Goal: Find specific page/section: Find specific page/section

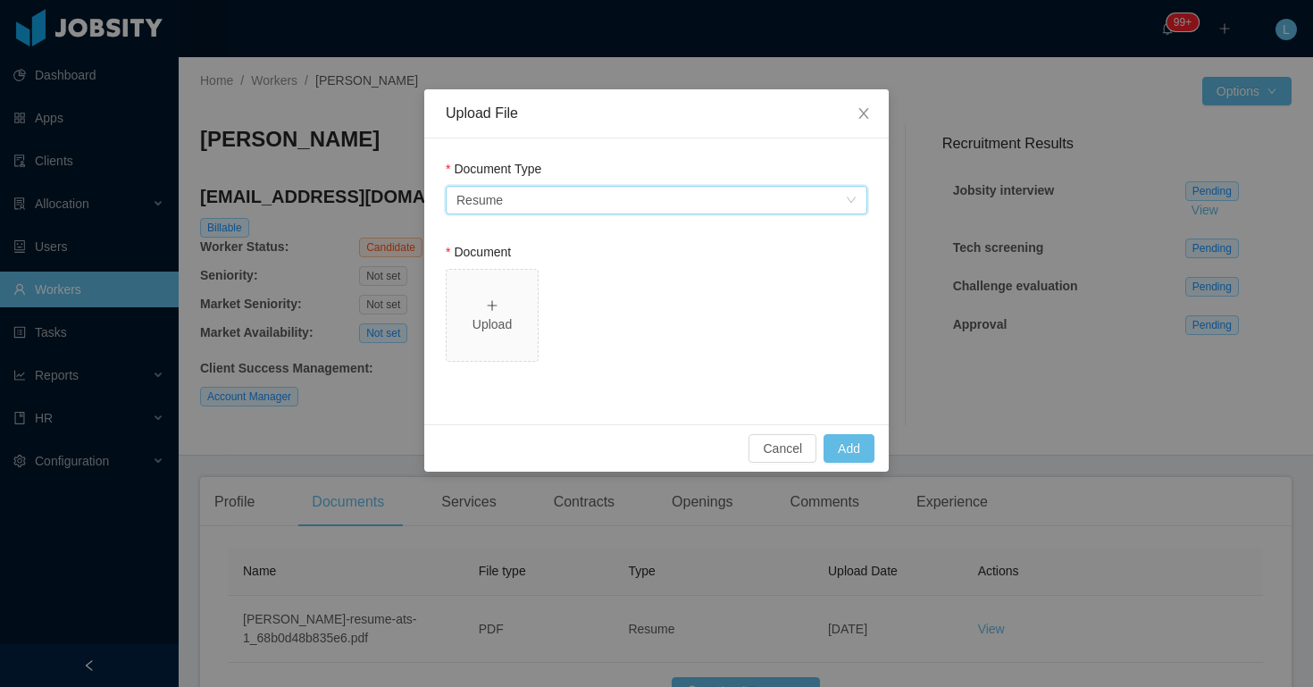
scroll to position [130, 0]
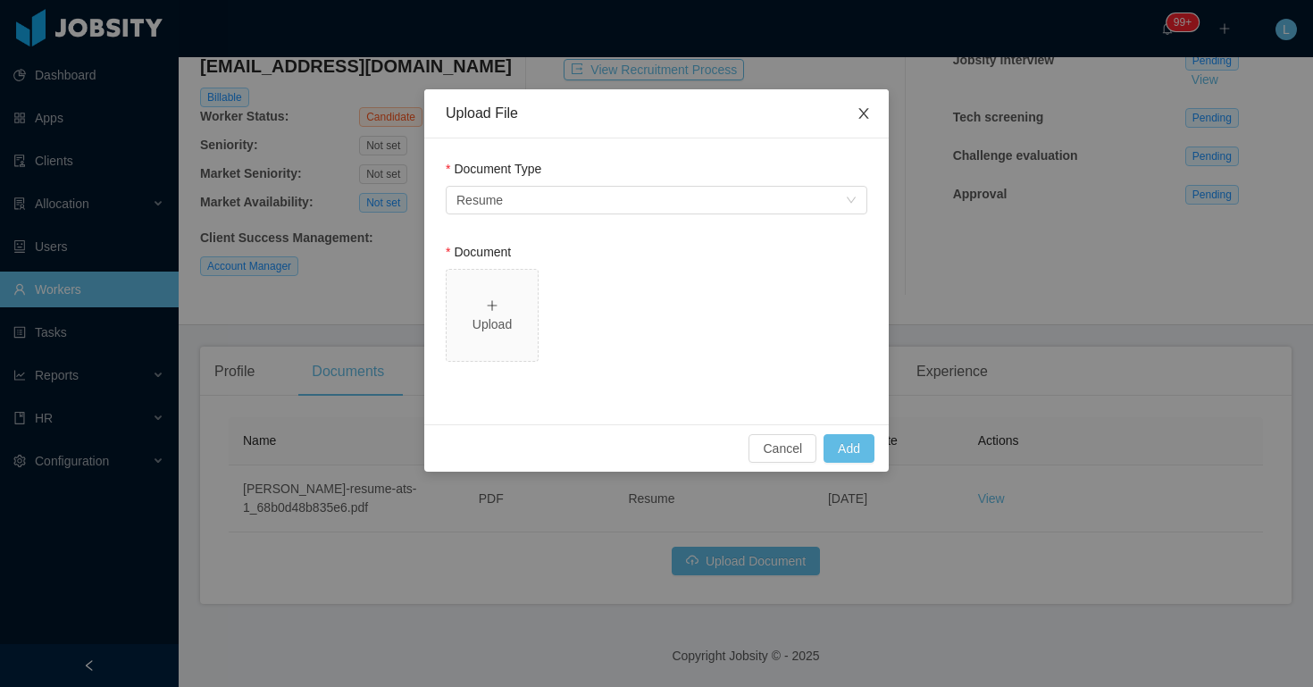
click at [861, 125] on span "Close" at bounding box center [864, 114] width 50 height 50
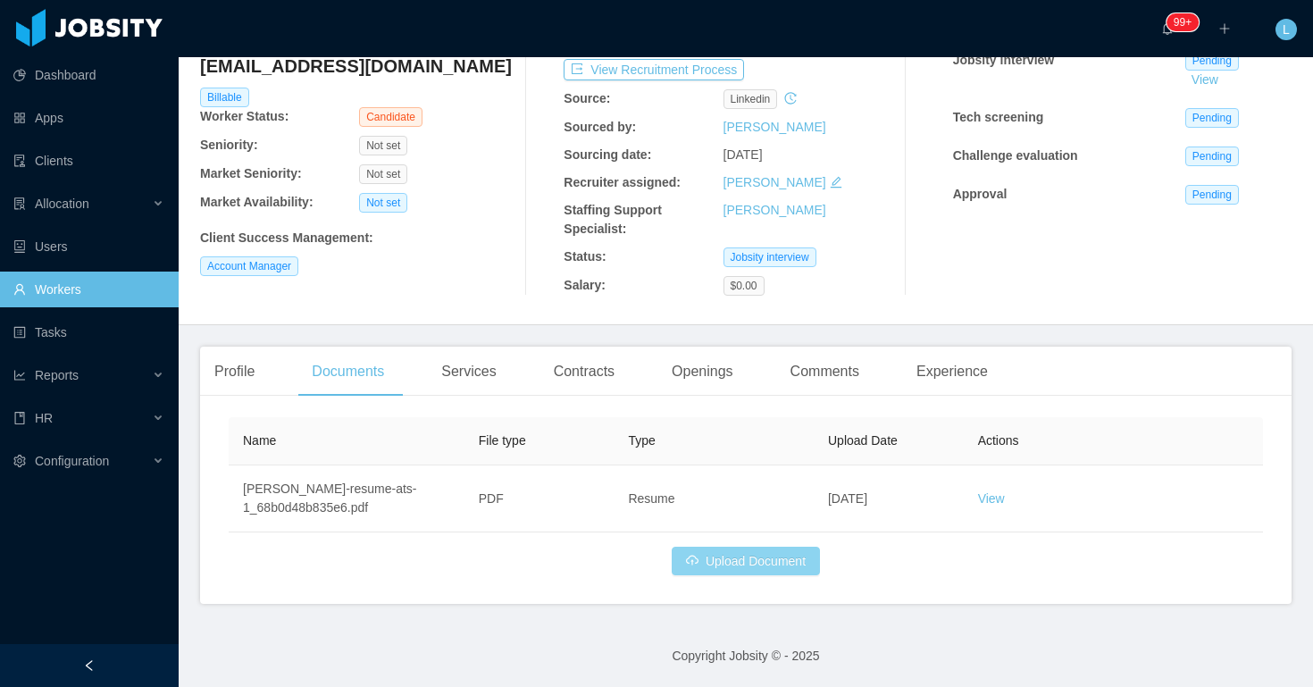
scroll to position [0, 0]
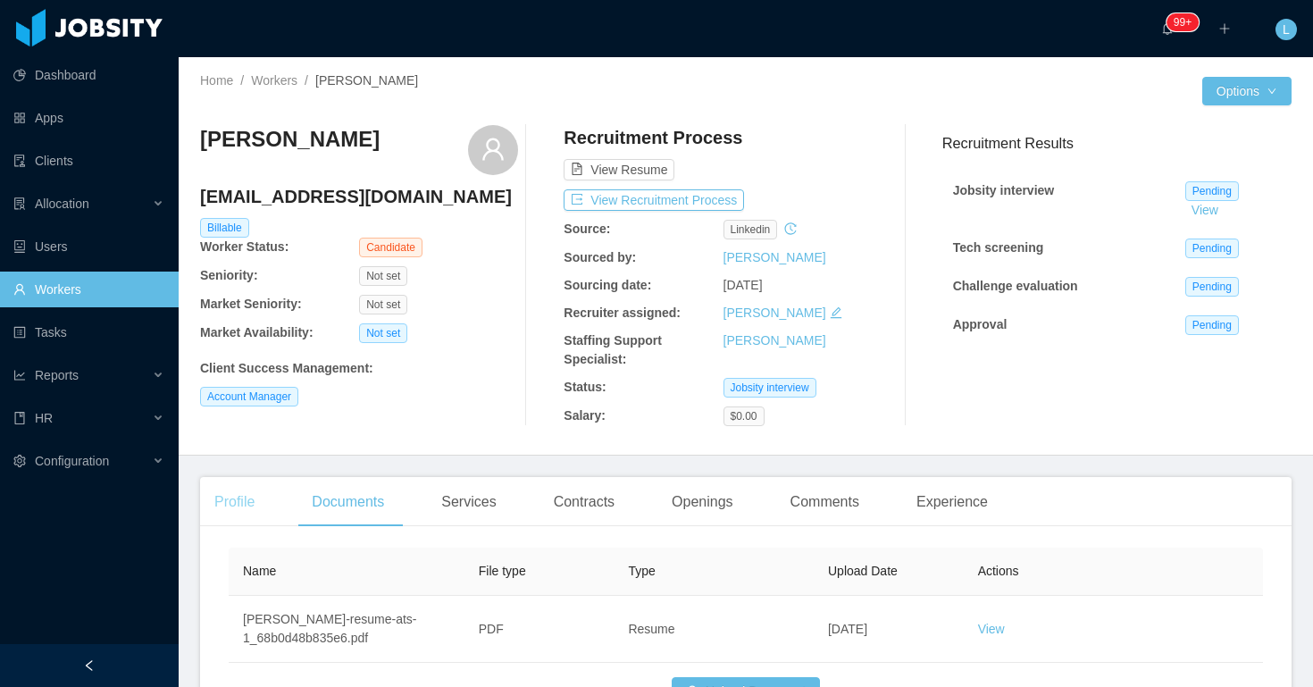
click at [236, 509] on div "Profile" at bounding box center [234, 502] width 69 height 50
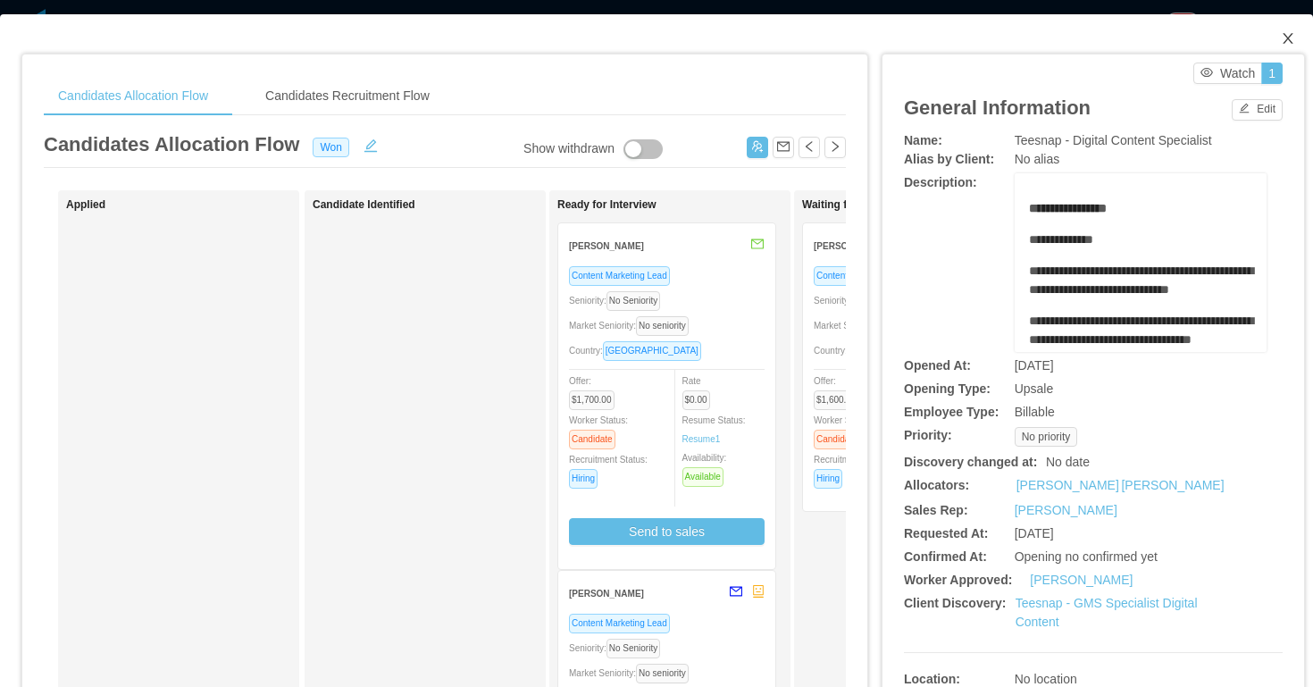
click at [1281, 38] on icon "icon: close" at bounding box center [1288, 38] width 14 height 14
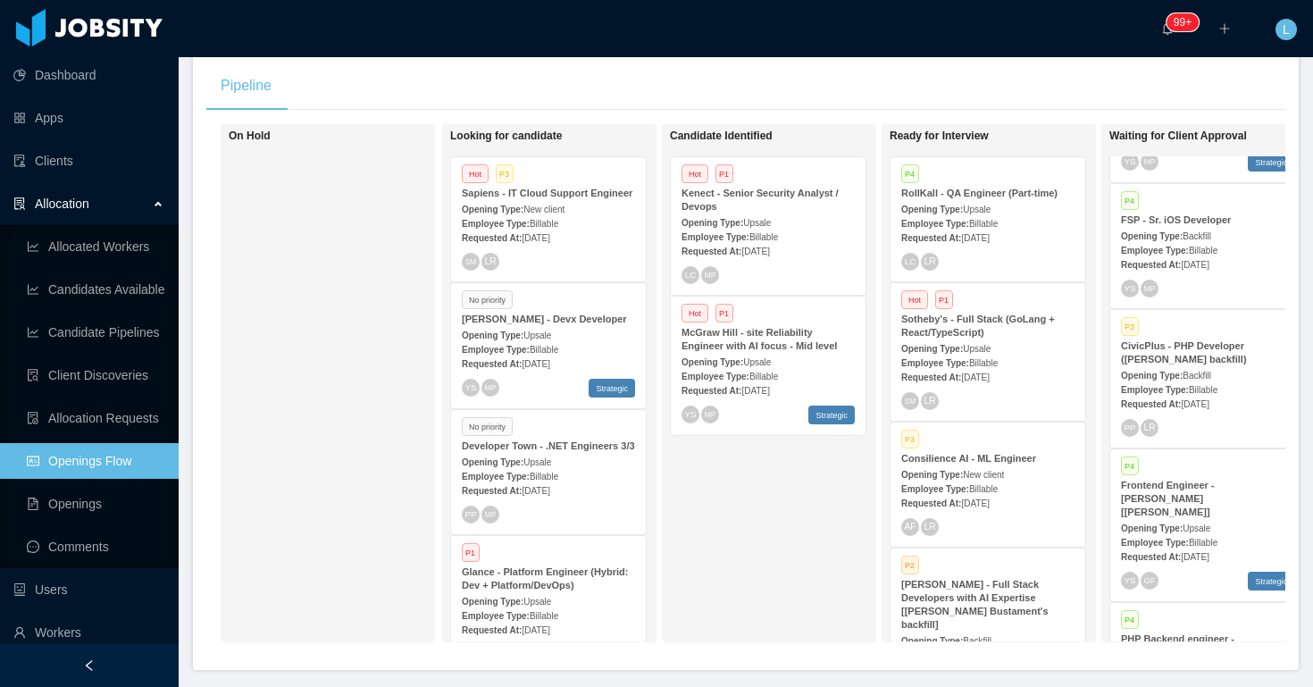
scroll to position [497, 0]
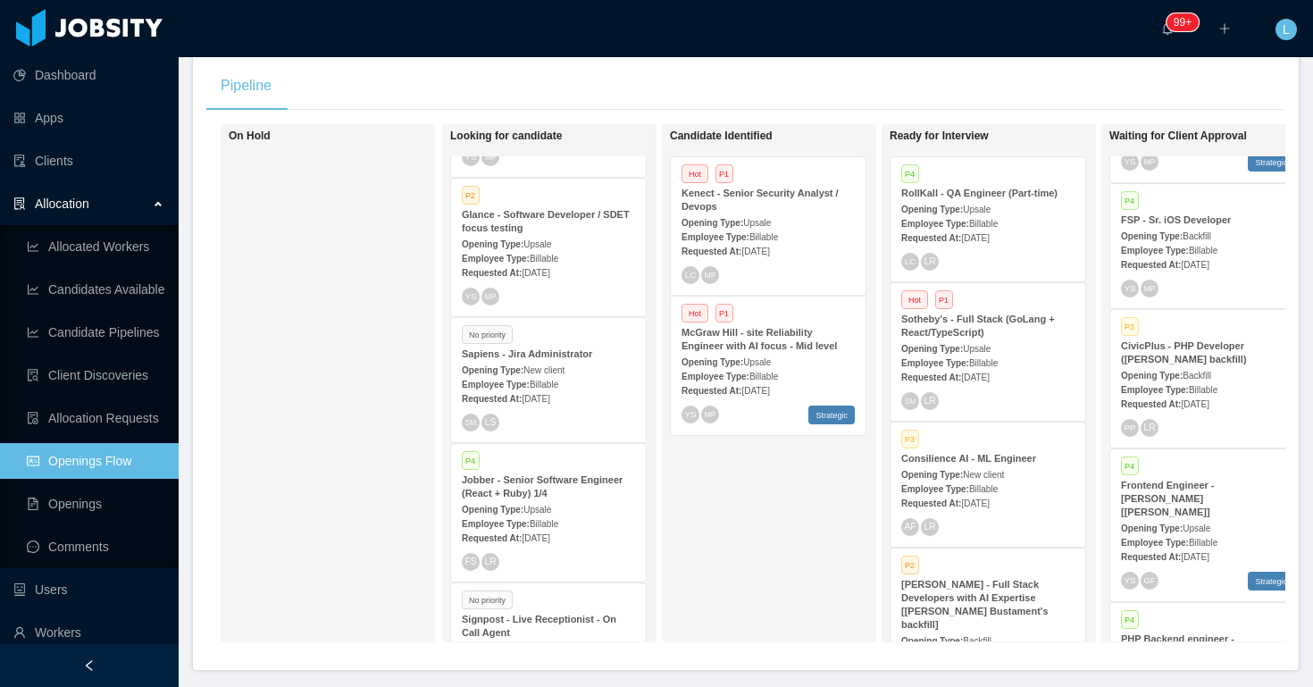
click at [560, 375] on span "New client" at bounding box center [544, 370] width 41 height 10
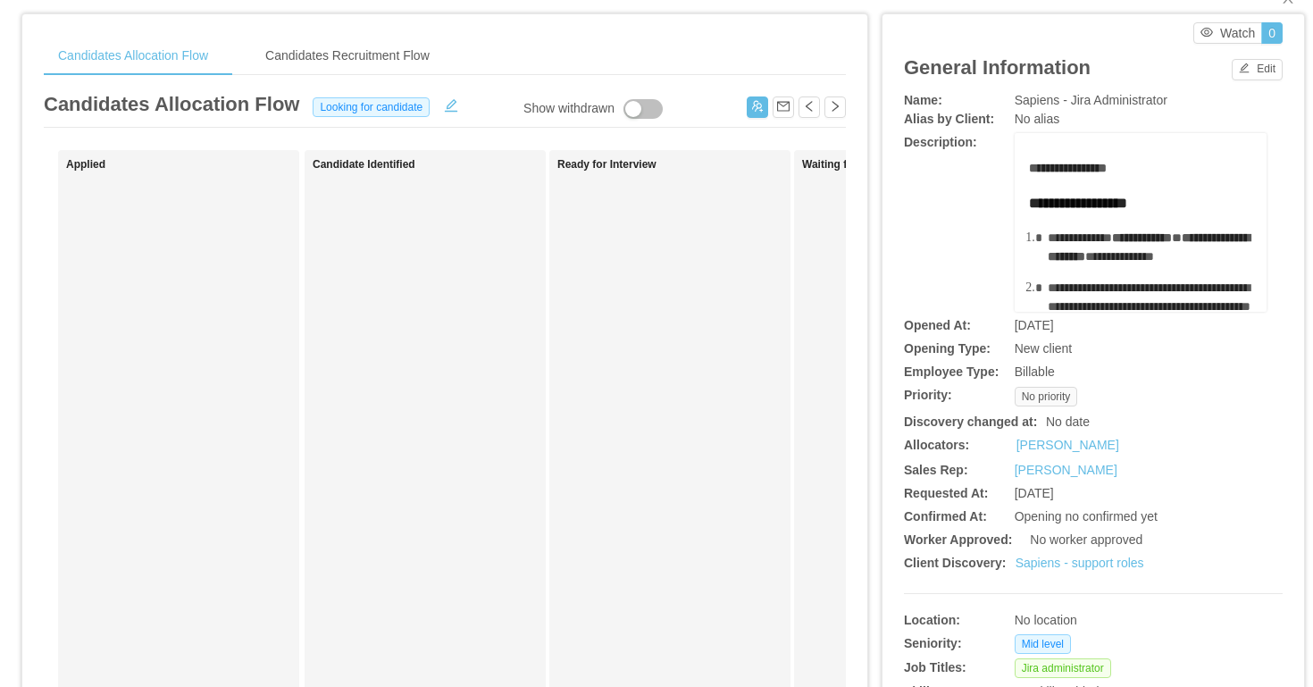
scroll to position [29, 0]
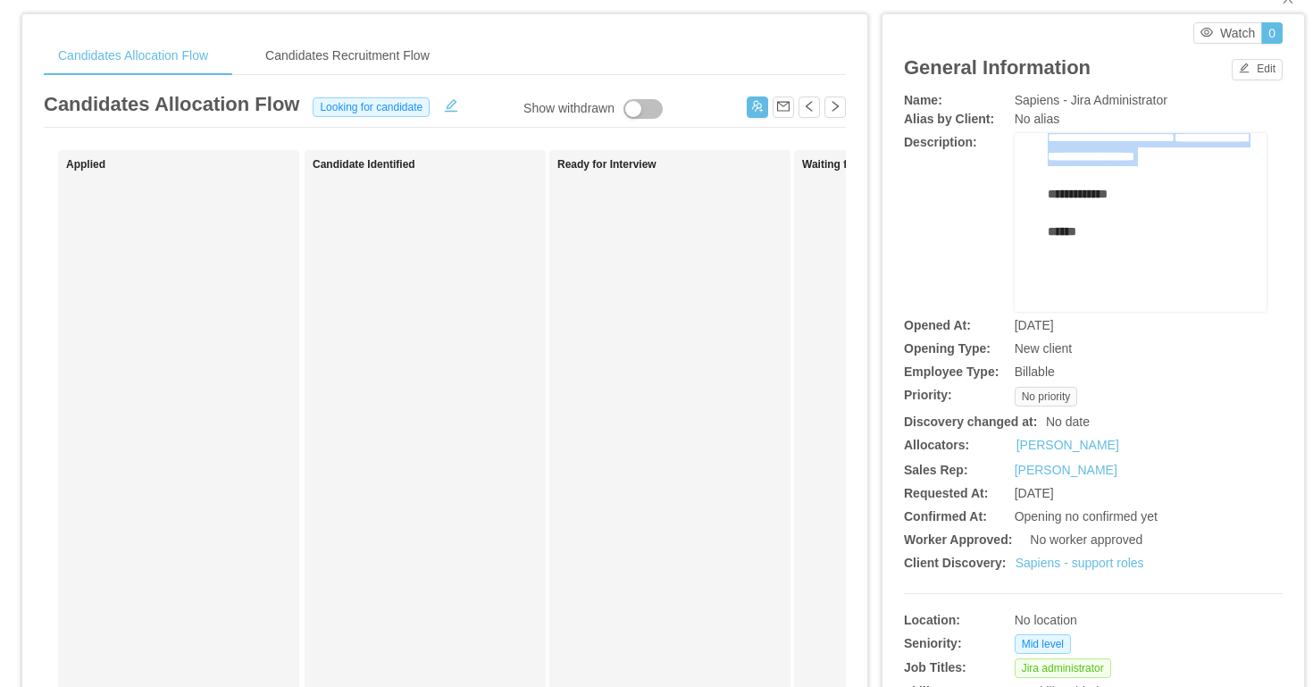
drag, startPoint x: 1028, startPoint y: 141, endPoint x: 1185, endPoint y: 166, distance: 158.3
click at [1185, 166] on div "**********" at bounding box center [1141, 91] width 225 height 440
copy div "**********"
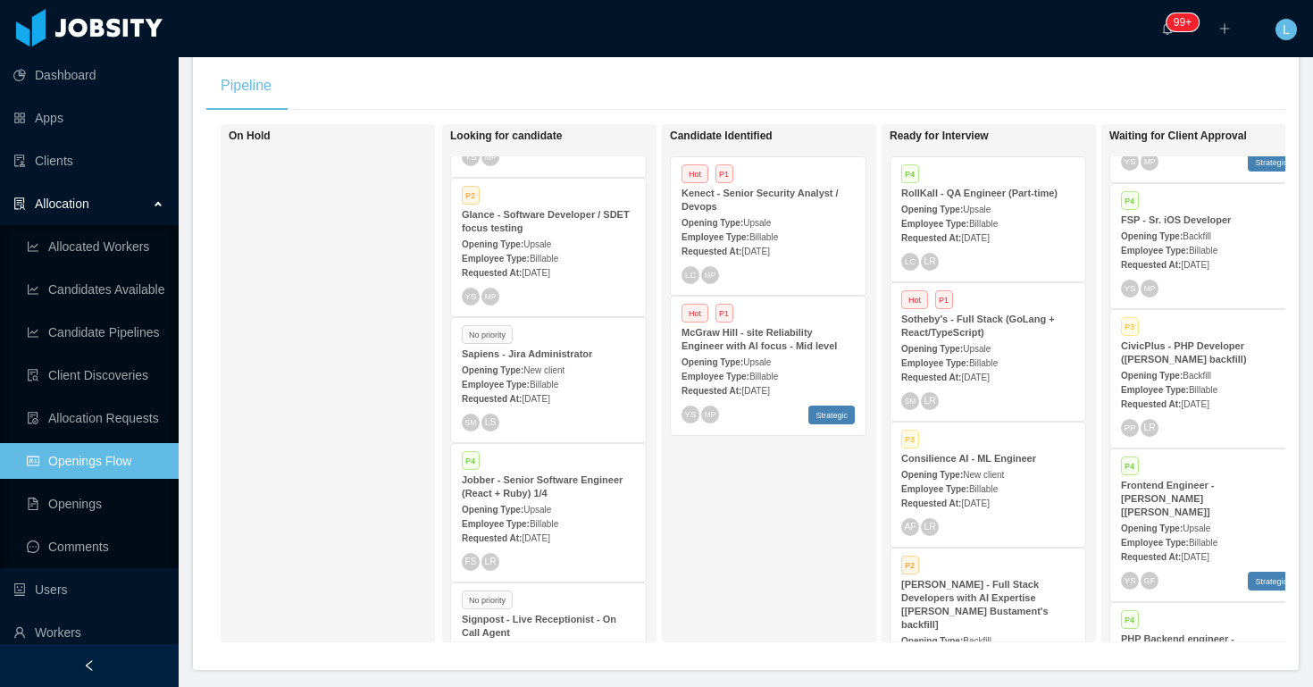
click at [136, 204] on div "Allocation" at bounding box center [89, 204] width 179 height 36
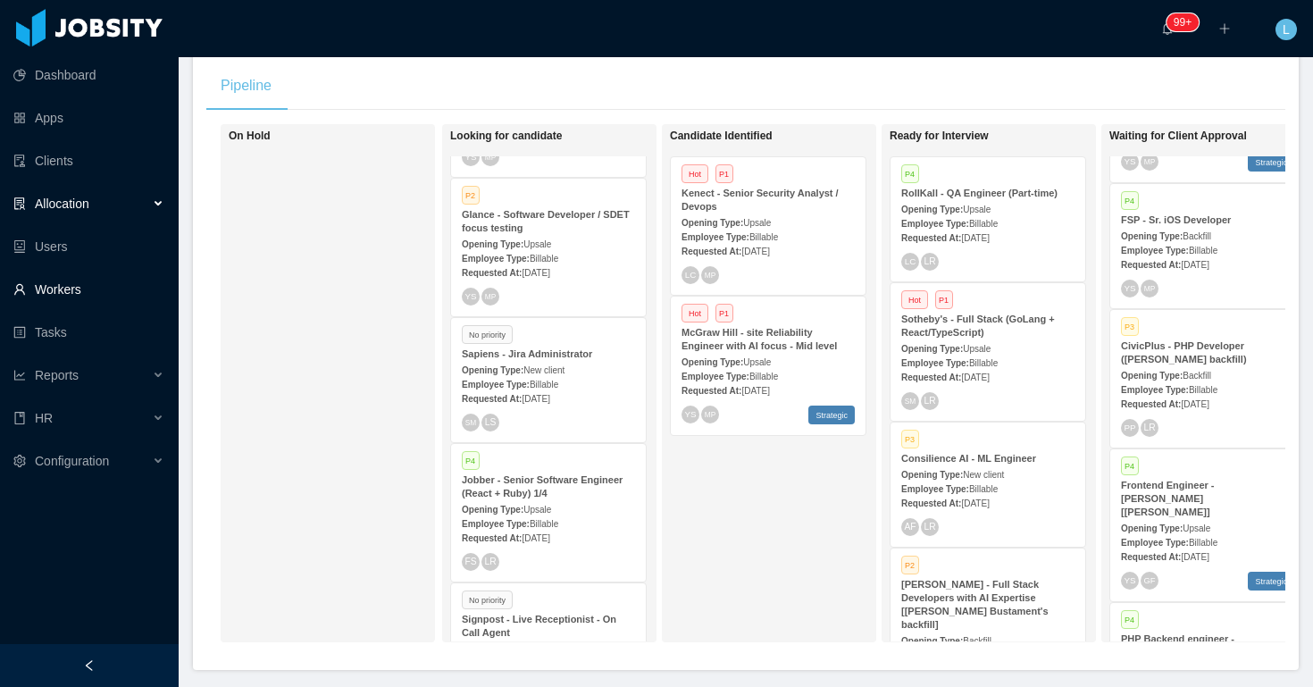
click at [94, 298] on link "Workers" at bounding box center [88, 290] width 151 height 36
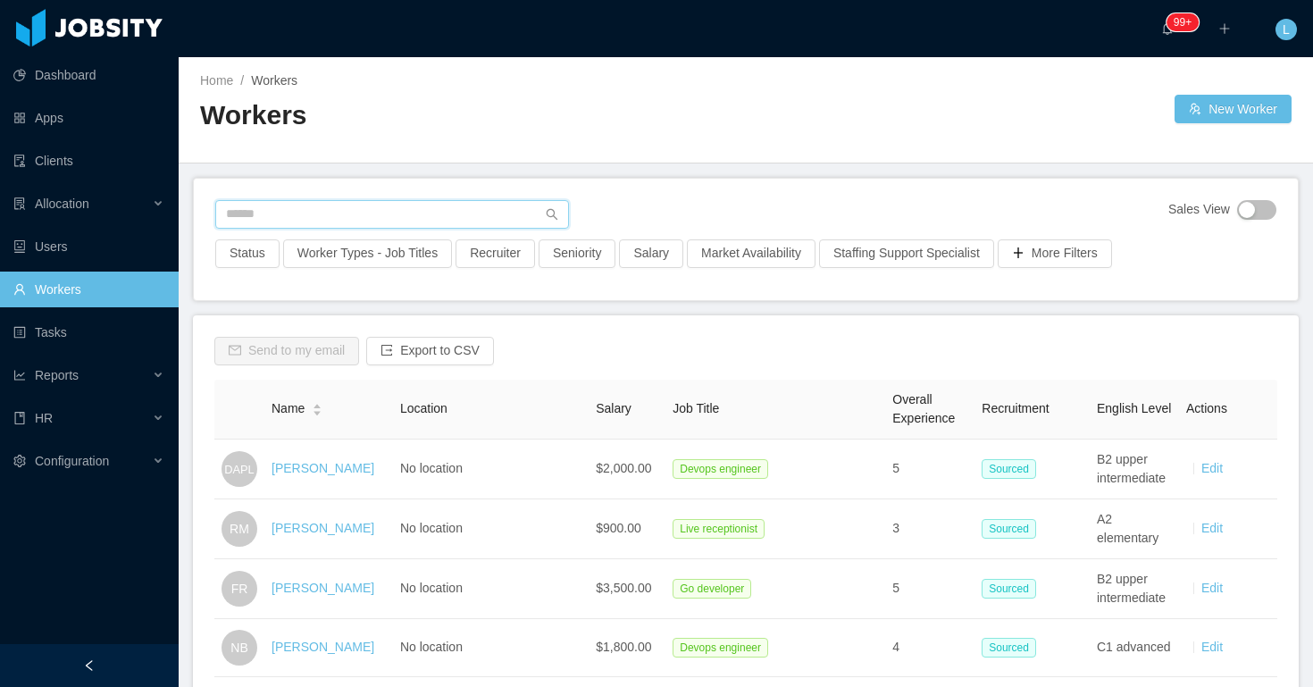
click at [358, 202] on input "text" at bounding box center [392, 214] width 354 height 29
paste input "**********"
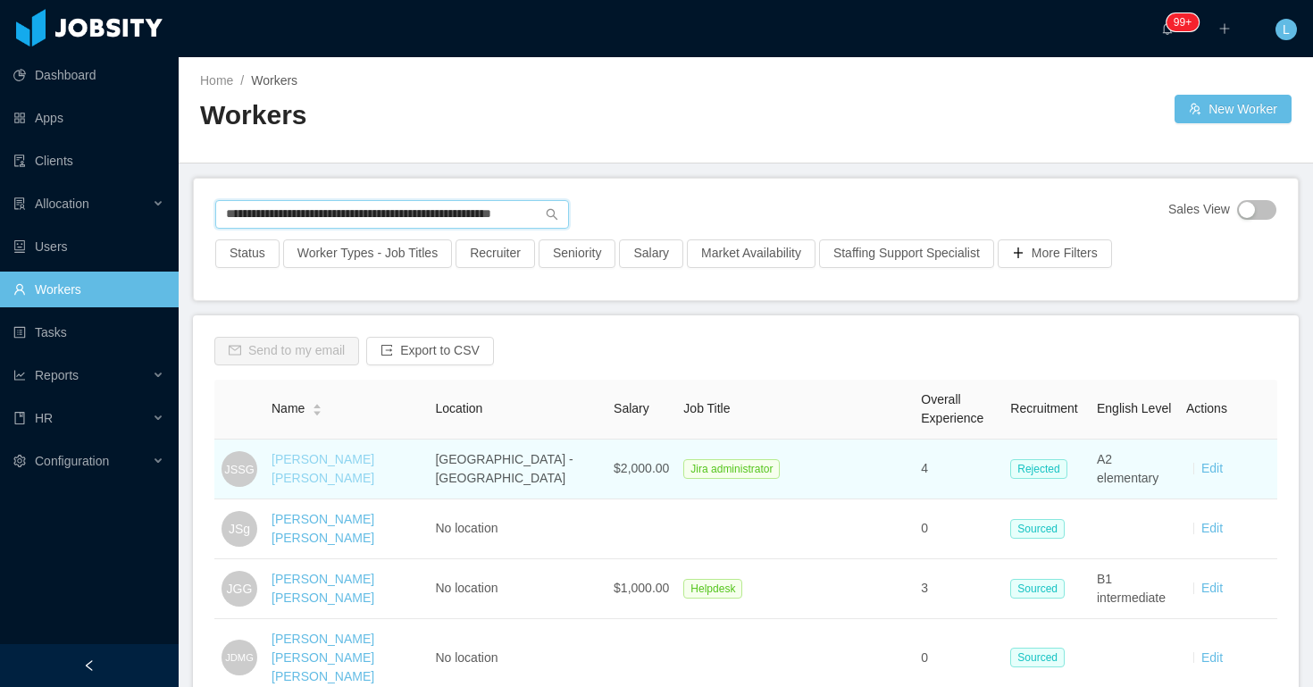
type input "**********"
click at [338, 461] on link "[PERSON_NAME] [PERSON_NAME]" at bounding box center [323, 468] width 103 height 33
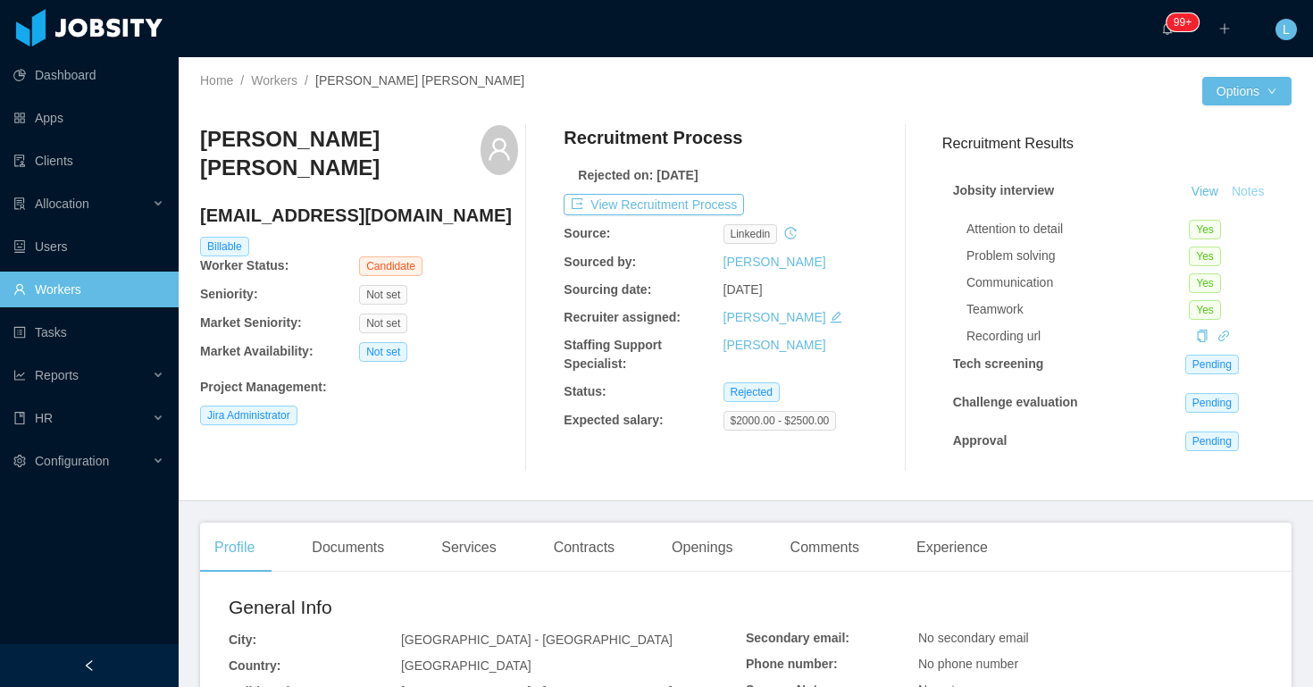
click at [1245, 197] on button "Notes" at bounding box center [1248, 191] width 47 height 21
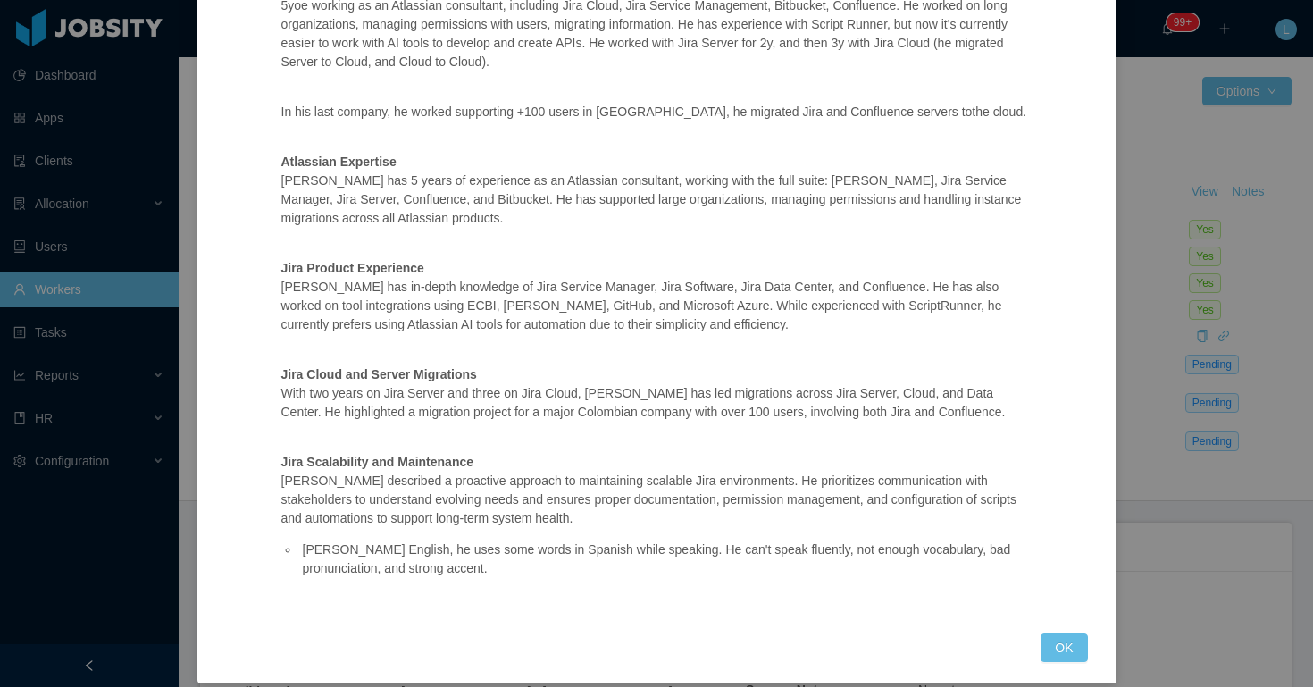
scroll to position [223, 0]
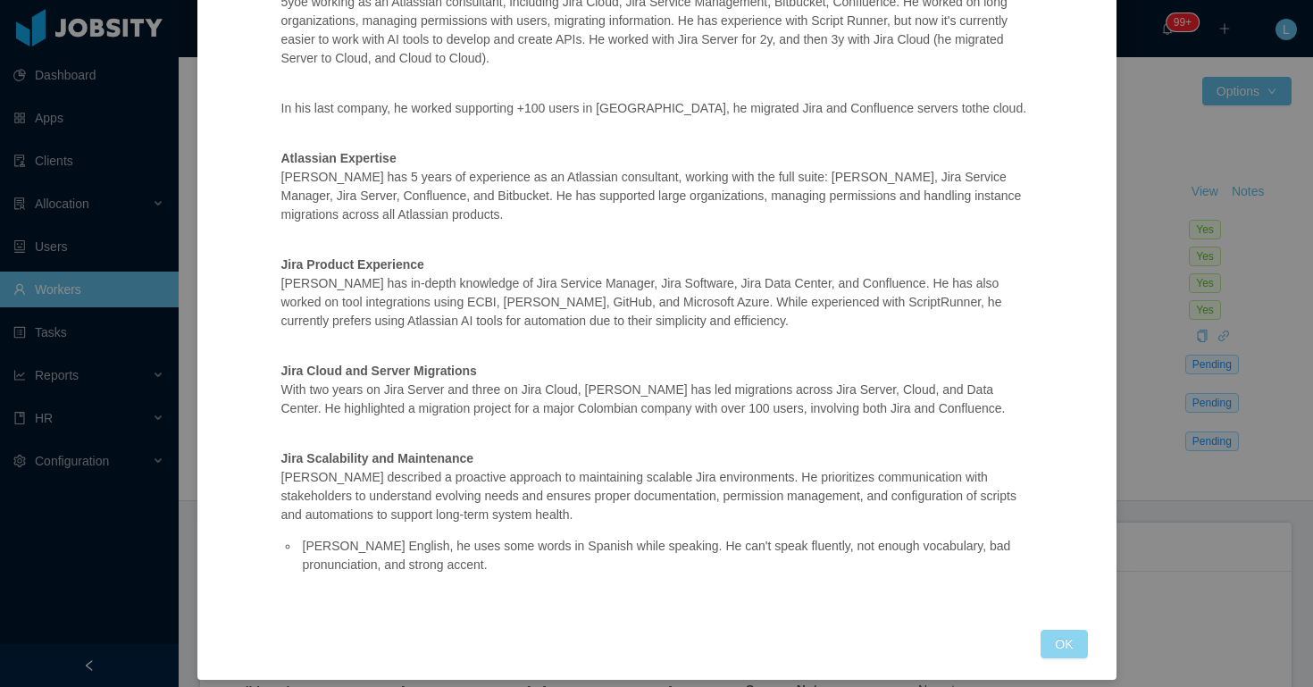
click at [1043, 648] on button "OK" at bounding box center [1064, 644] width 46 height 29
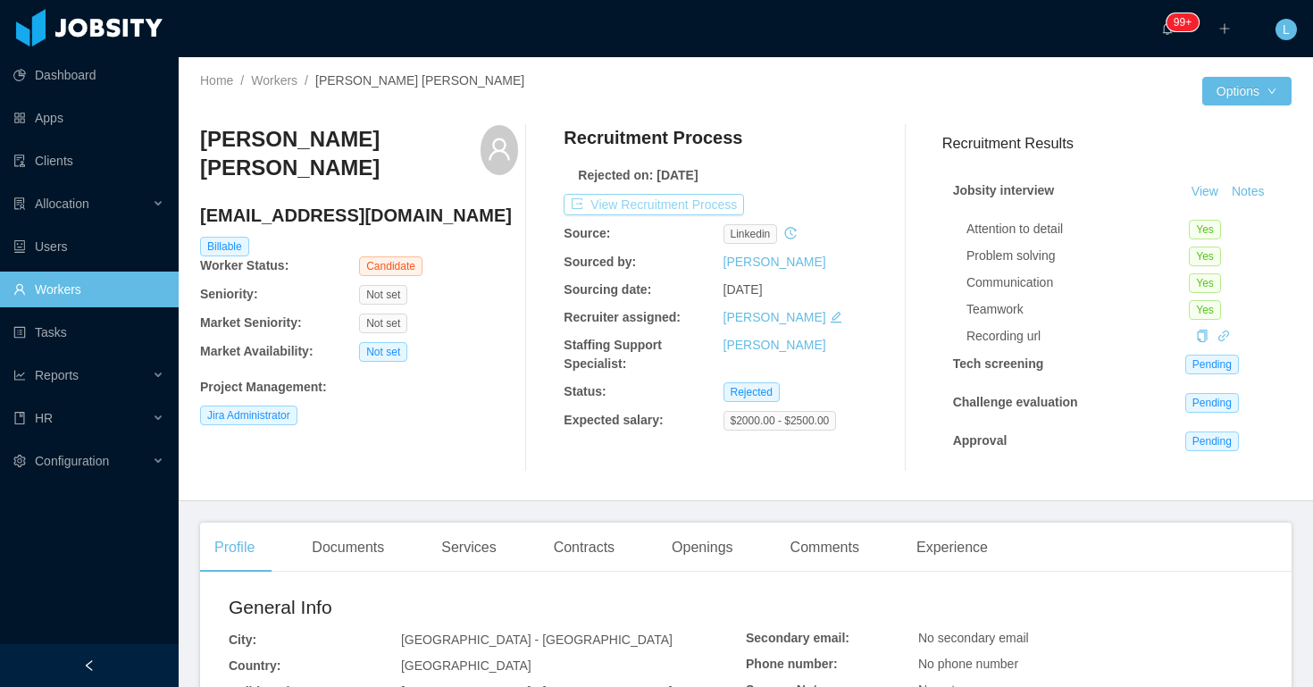
click at [692, 212] on button "View Recruitment Process" at bounding box center [654, 204] width 180 height 21
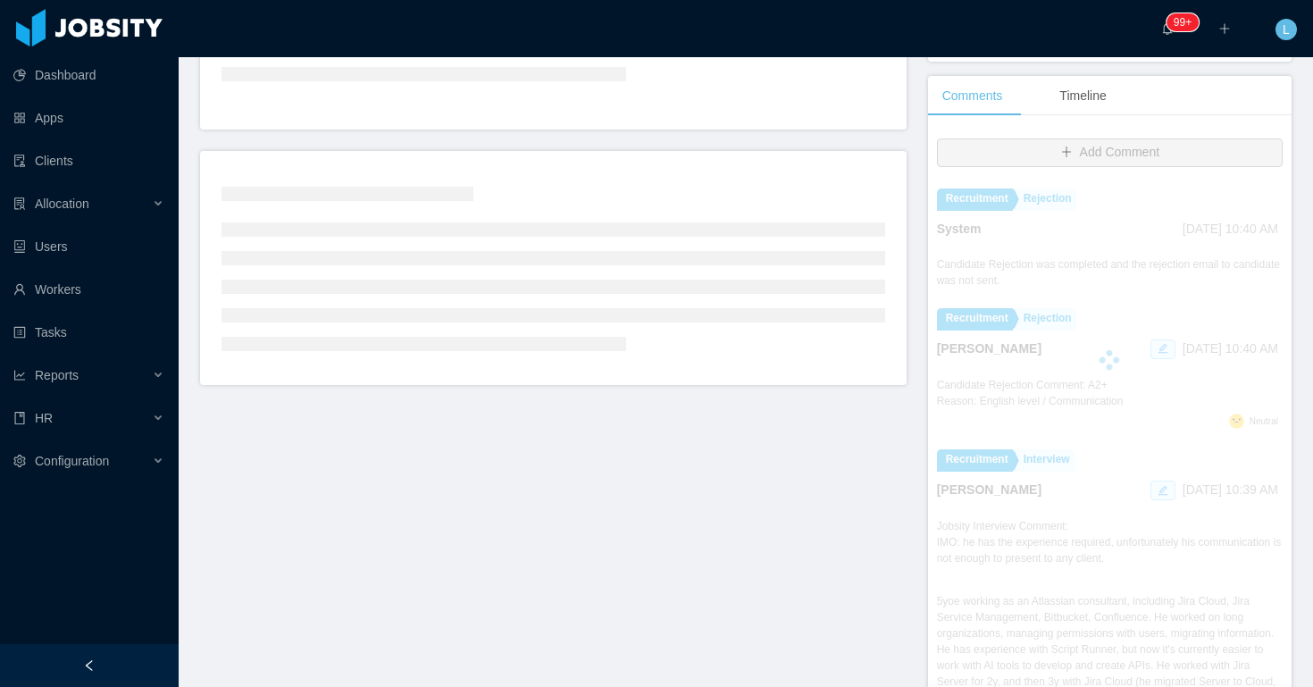
scroll to position [352, 0]
